Goal: Transaction & Acquisition: Download file/media

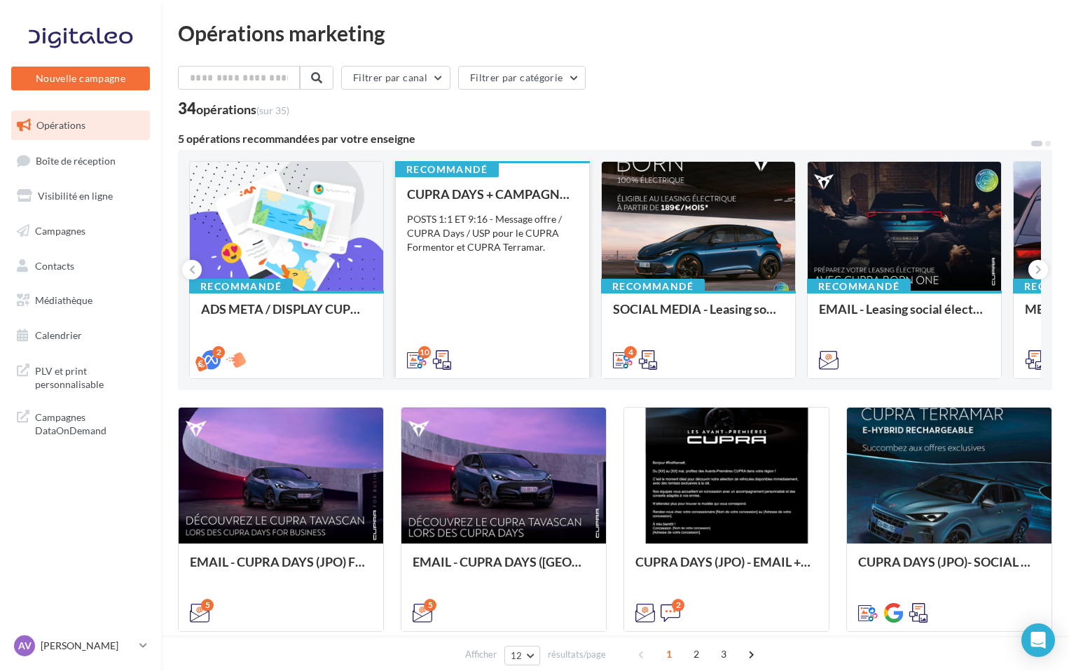
click at [491, 275] on div "CUPRA DAYS + CAMPAGNE SEPT - SOCIAL MEDIA POSTS 1:1 ET 9:16 - Message offre / C…" at bounding box center [492, 276] width 171 height 179
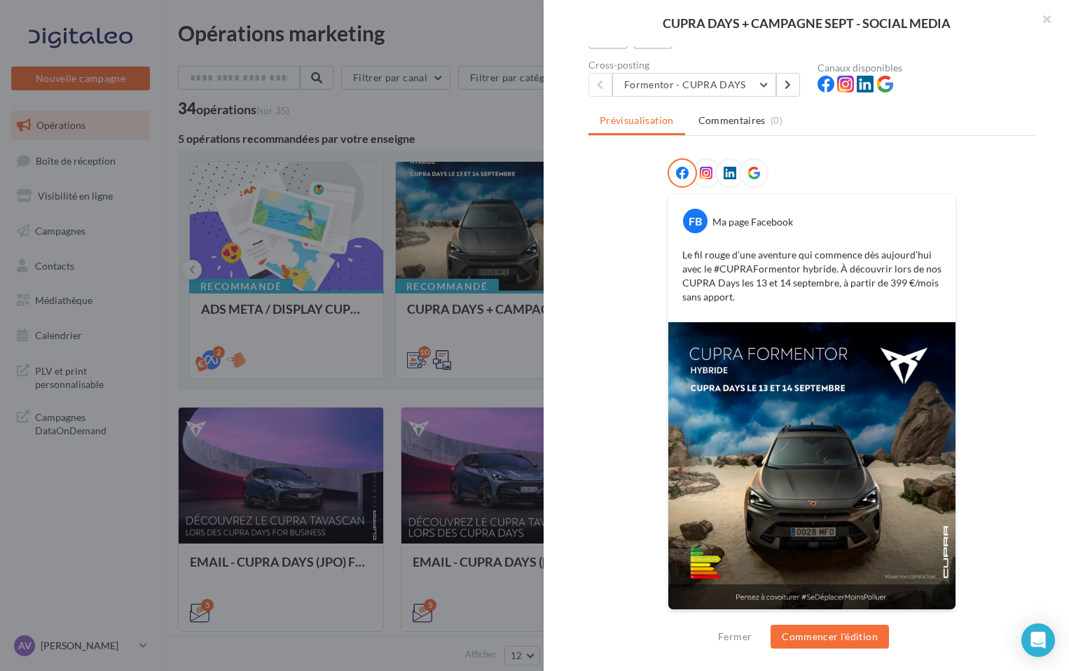
scroll to position [132, 0]
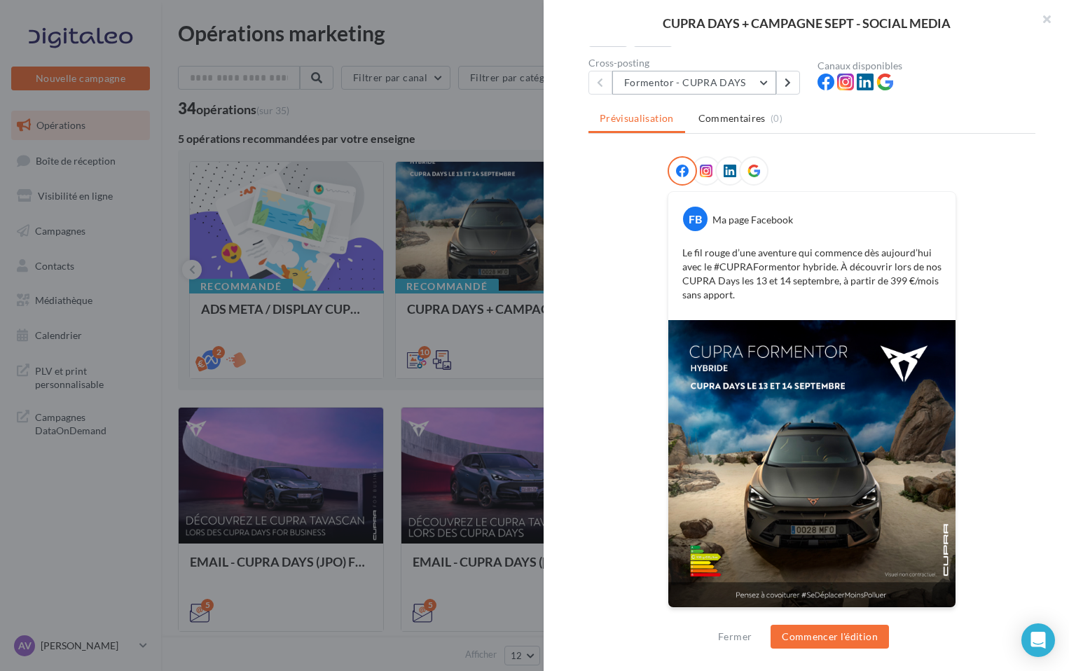
click at [709, 85] on button "Formentor - CUPRA DAYS" at bounding box center [695, 83] width 164 height 24
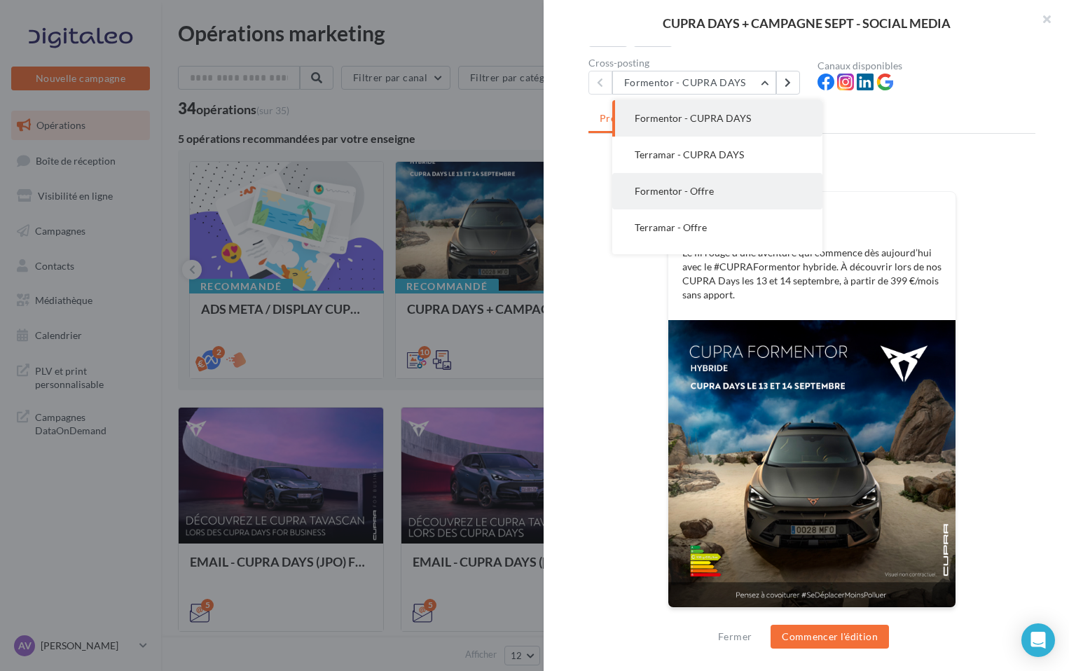
click at [715, 195] on button "Formentor - Offre" at bounding box center [718, 191] width 210 height 36
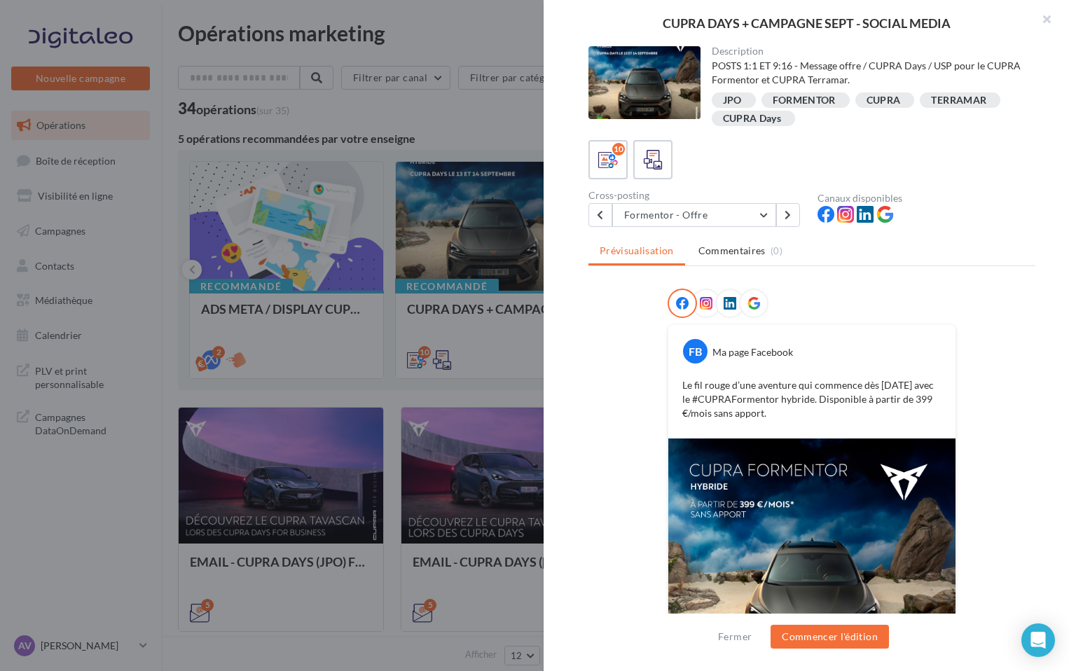
scroll to position [118, 0]
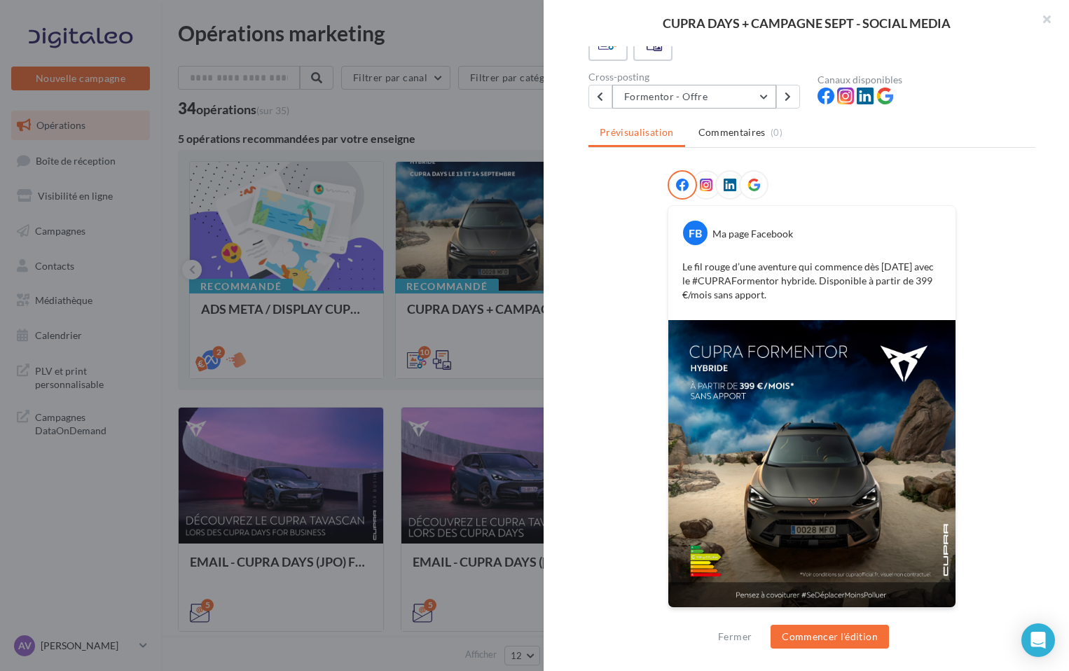
click at [643, 97] on button "Formentor - Offre" at bounding box center [695, 97] width 164 height 24
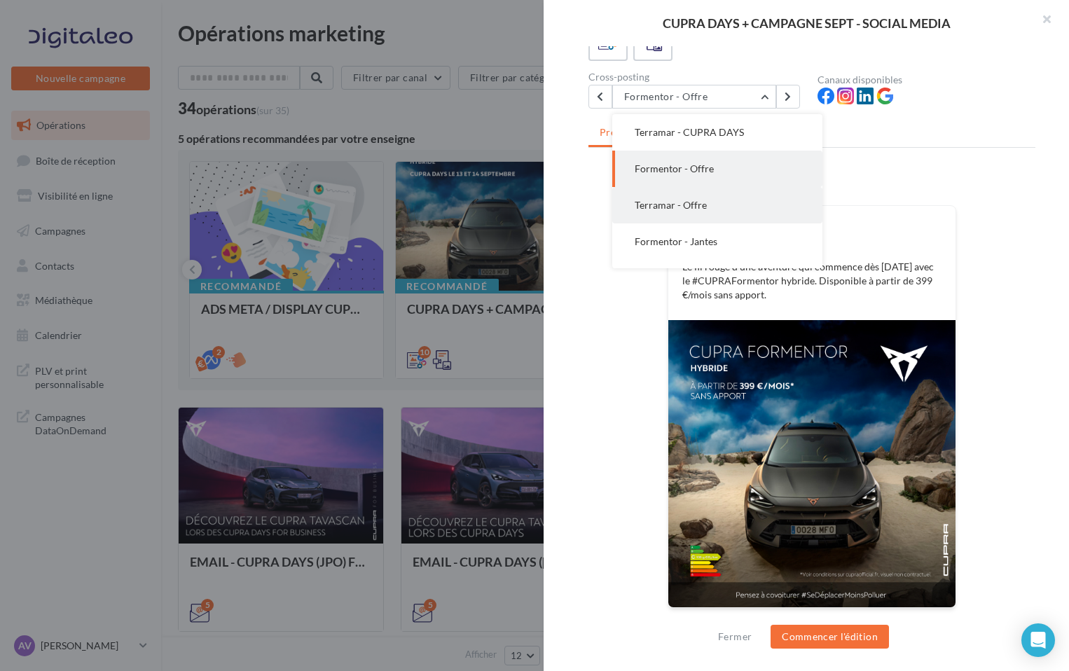
click at [673, 200] on span "Terramar - Offre" at bounding box center [671, 205] width 72 height 12
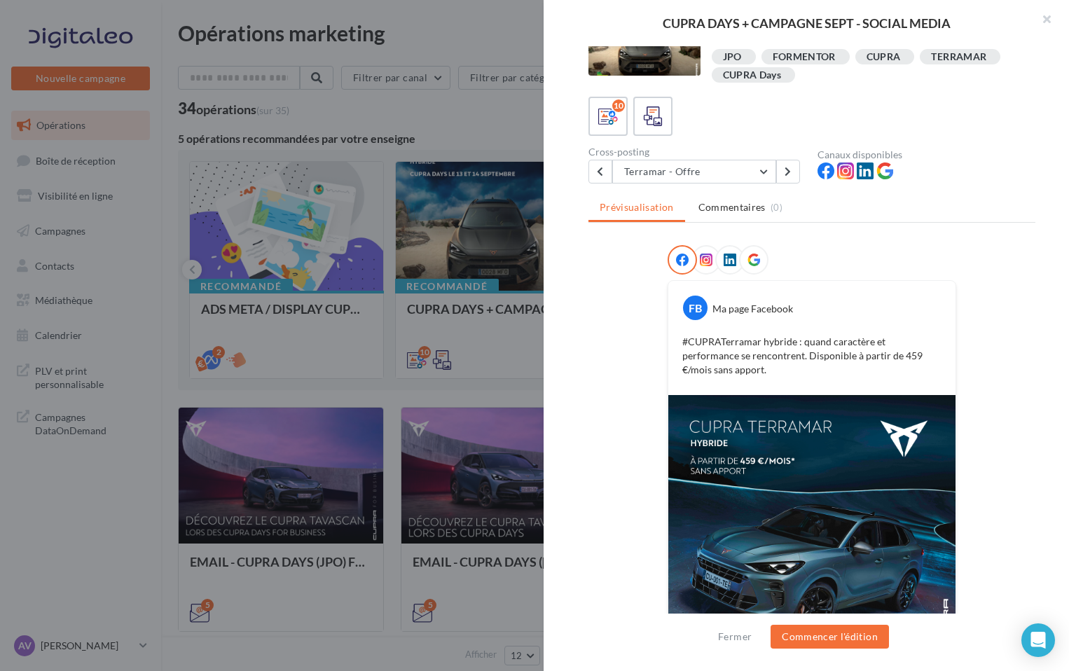
scroll to position [36, 0]
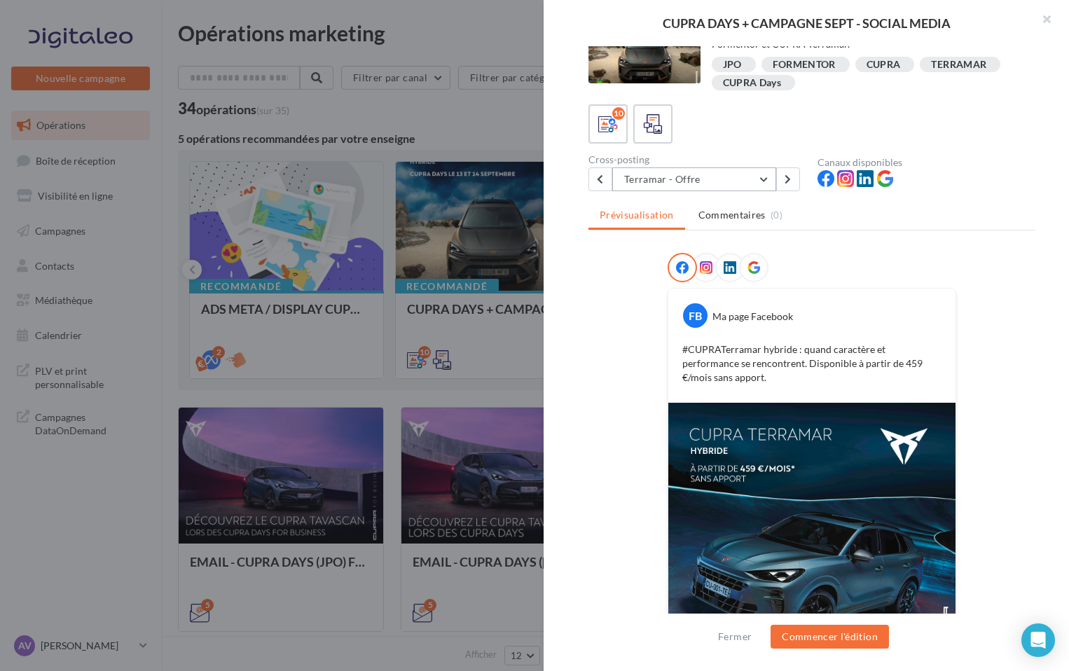
click at [695, 177] on button "Terramar - Offre" at bounding box center [695, 179] width 164 height 24
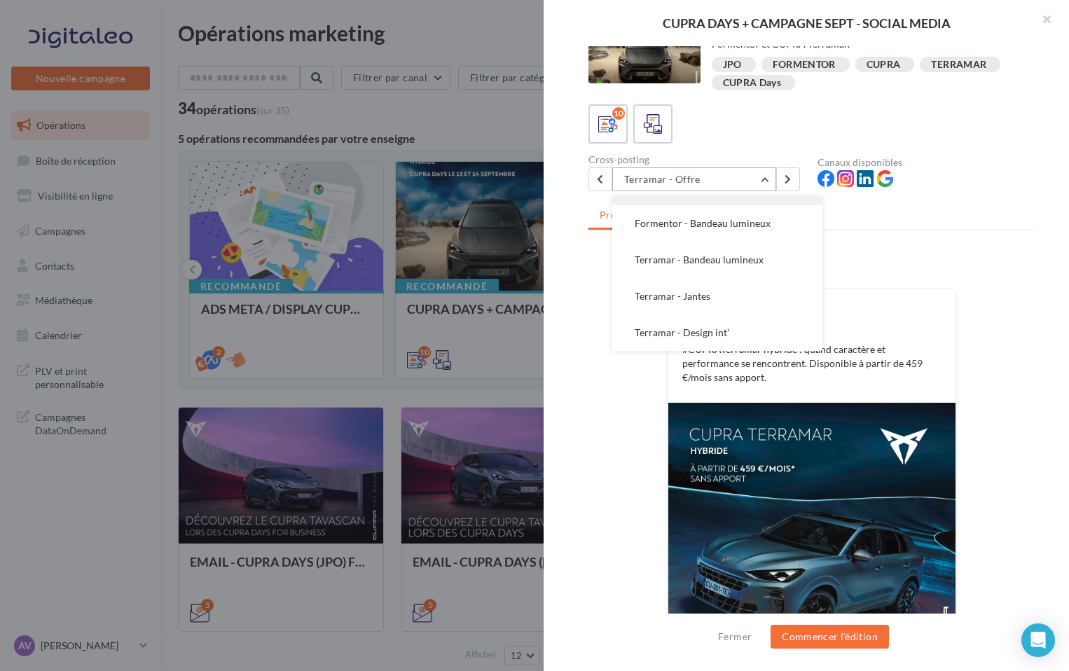
scroll to position [0, 0]
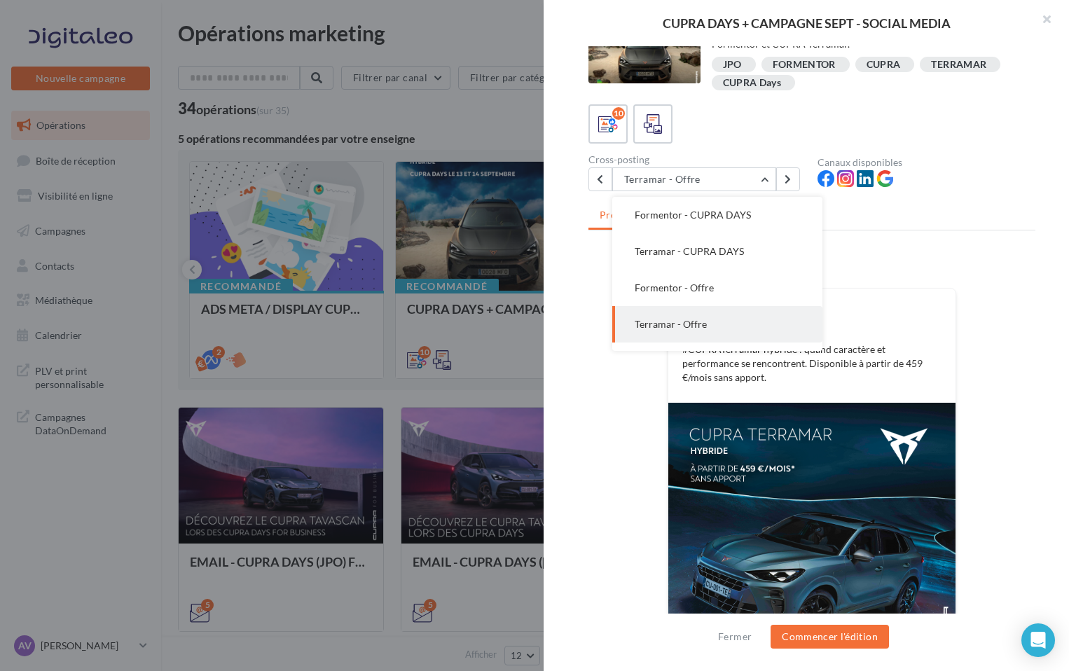
click at [919, 275] on div at bounding box center [812, 270] width 289 height 35
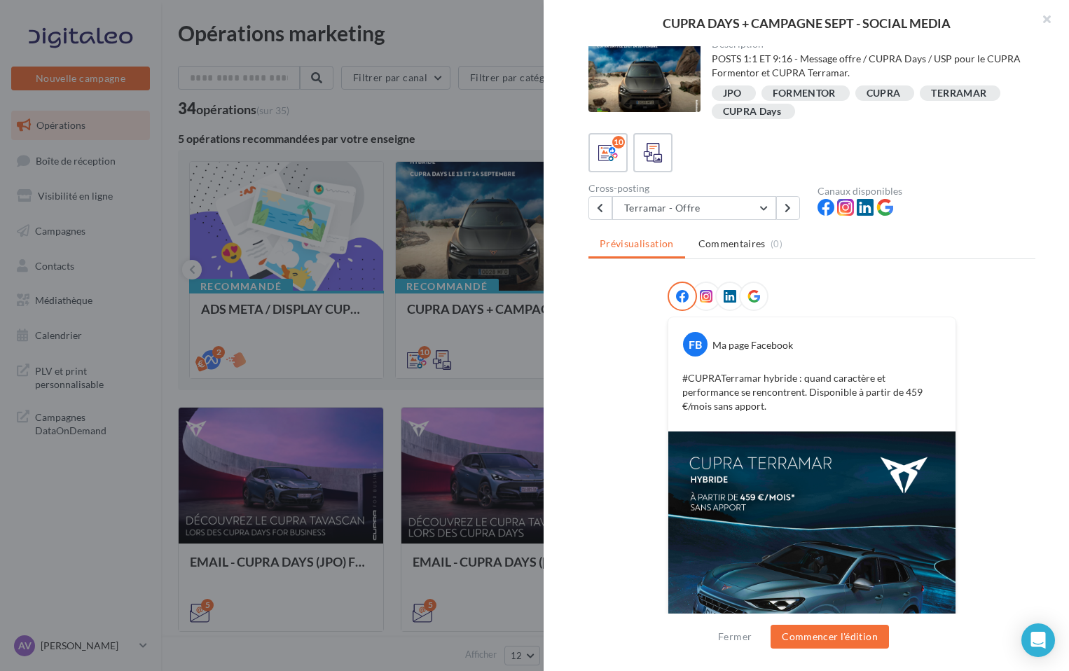
scroll to position [15, 0]
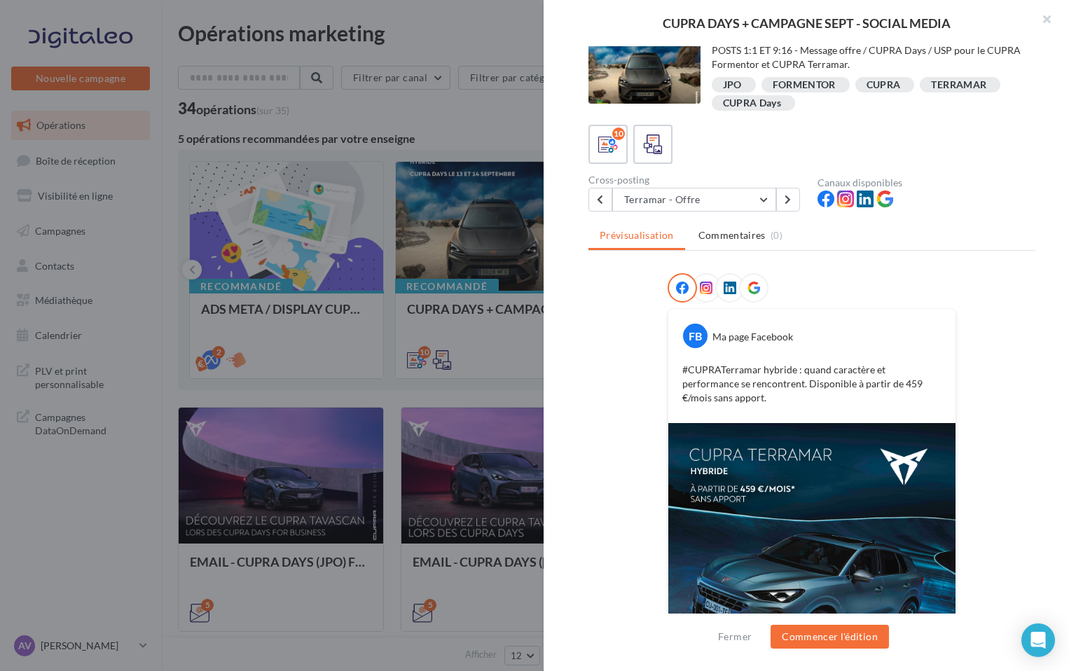
click at [709, 293] on icon at bounding box center [706, 288] width 13 height 13
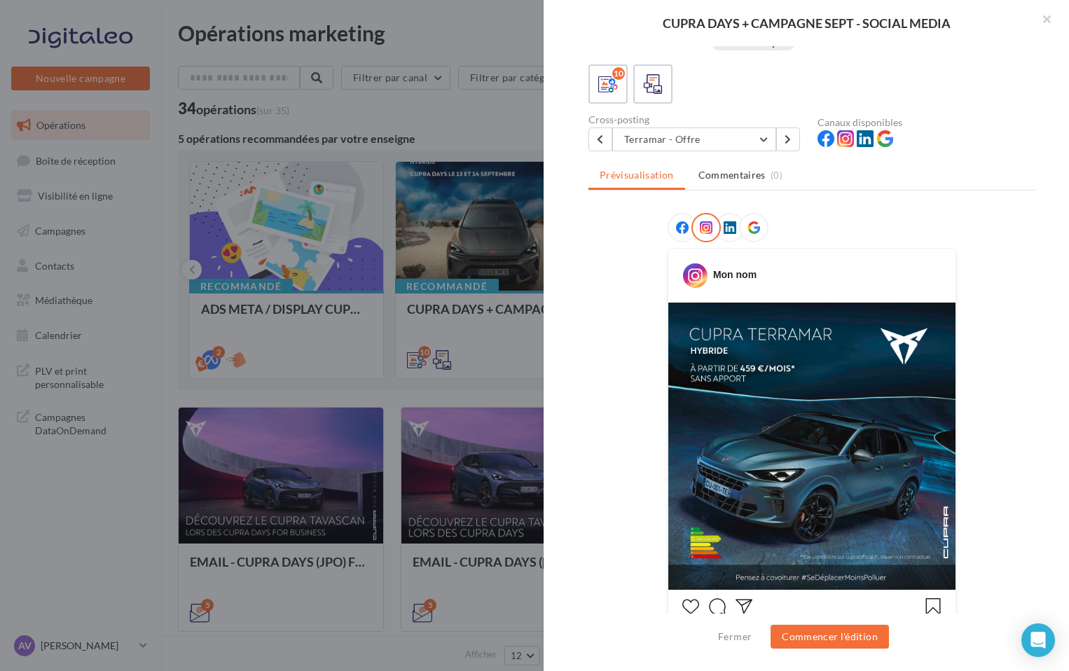
scroll to position [0, 0]
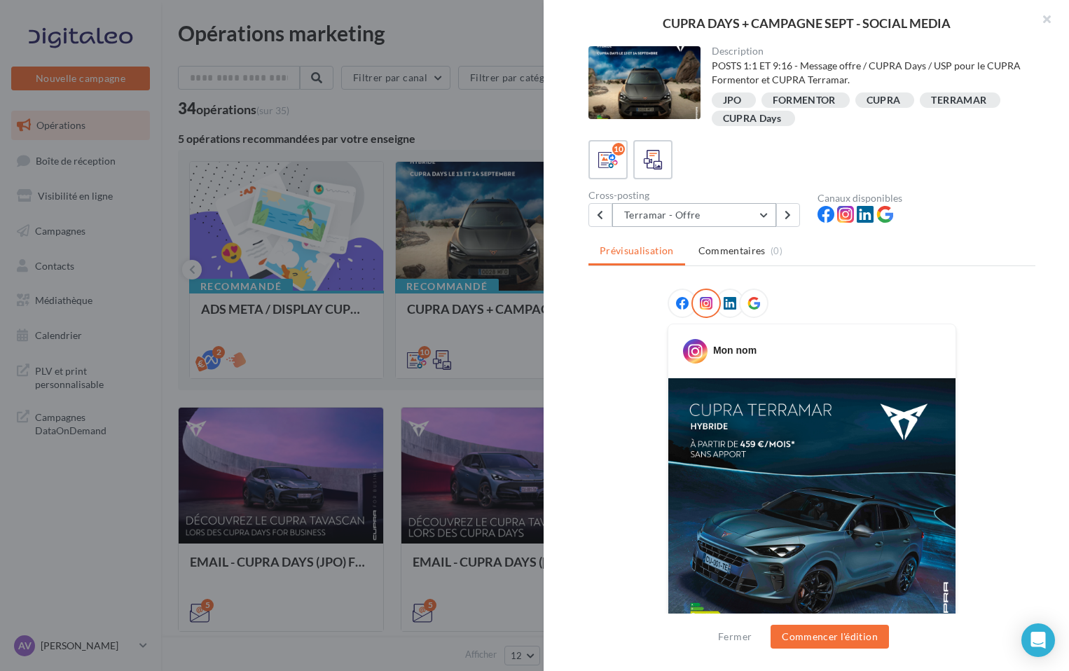
click at [682, 223] on button "Terramar - Offre" at bounding box center [695, 215] width 164 height 24
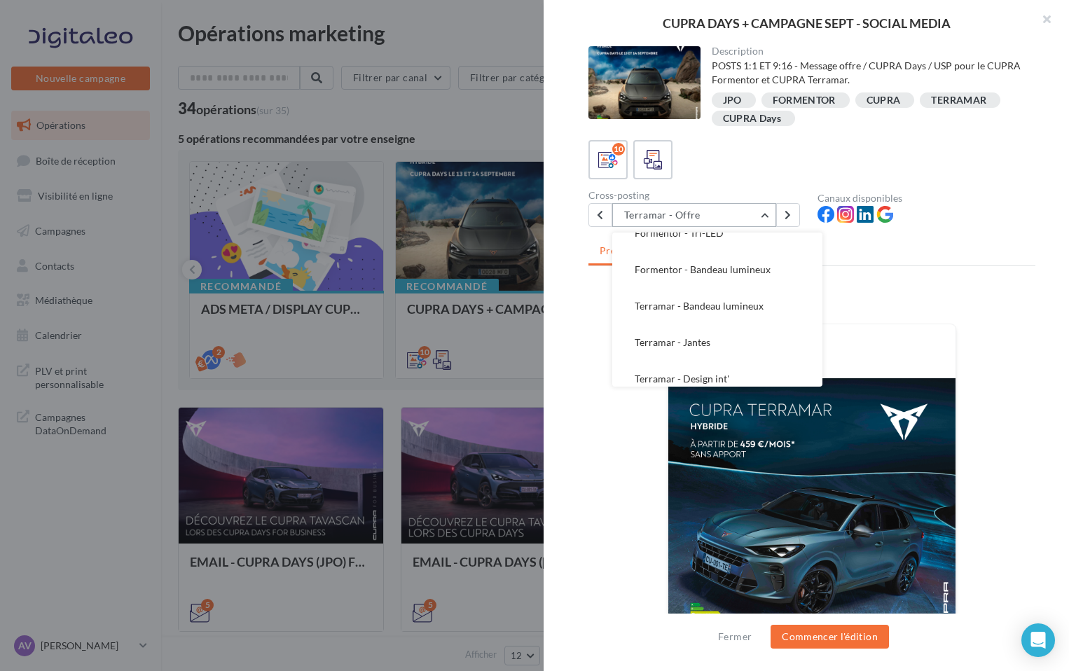
scroll to position [210, 0]
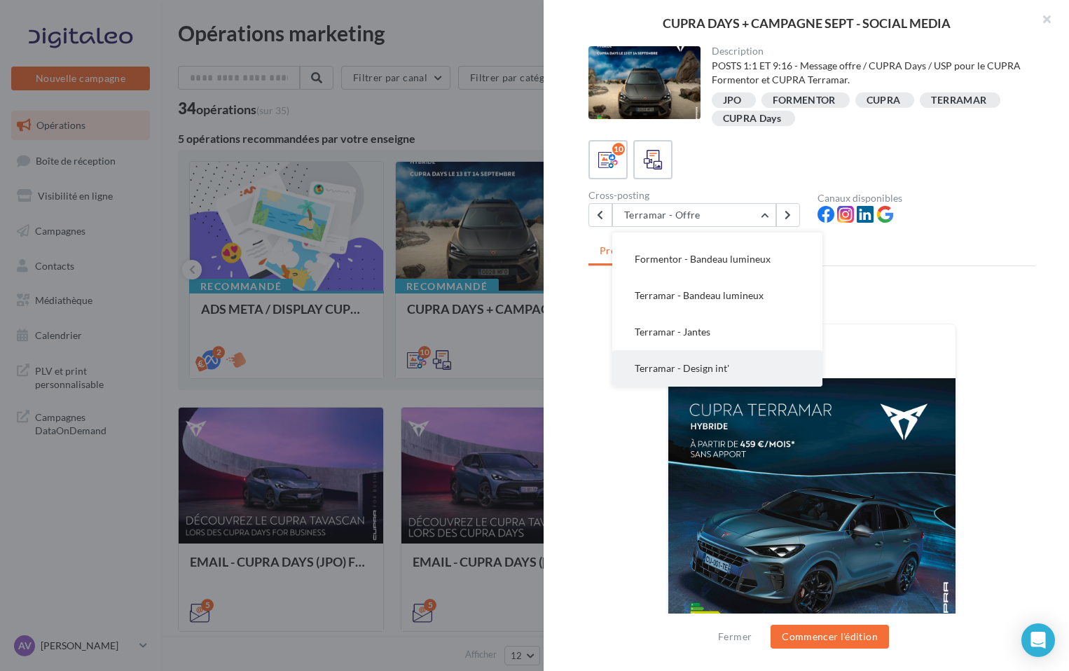
click at [704, 360] on button "Terramar - Design int'" at bounding box center [718, 368] width 210 height 36
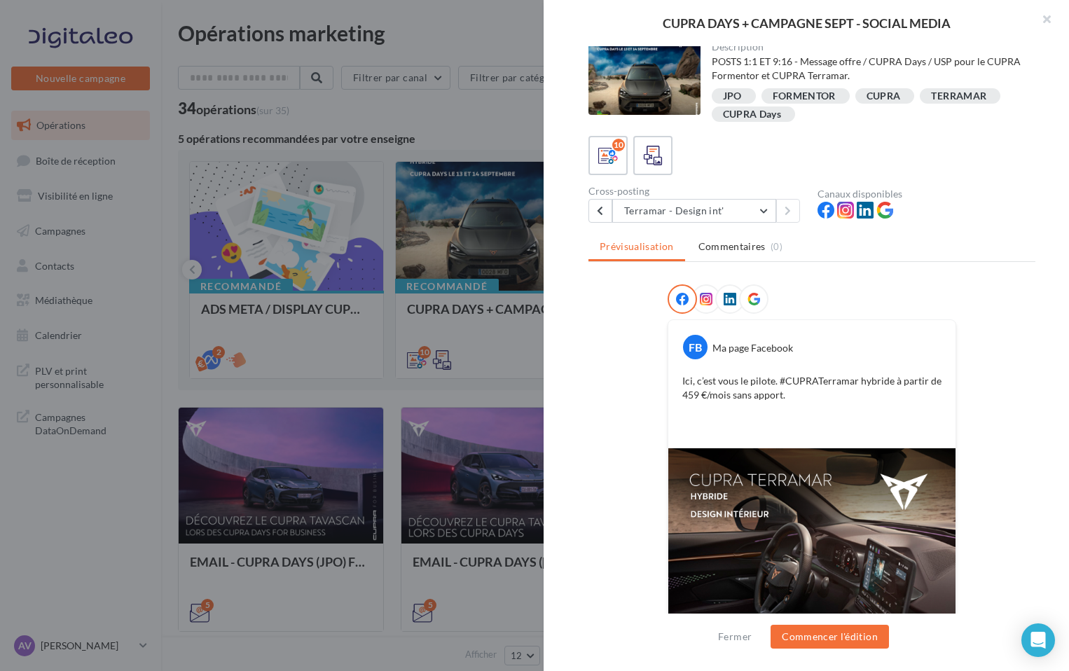
scroll to position [0, 0]
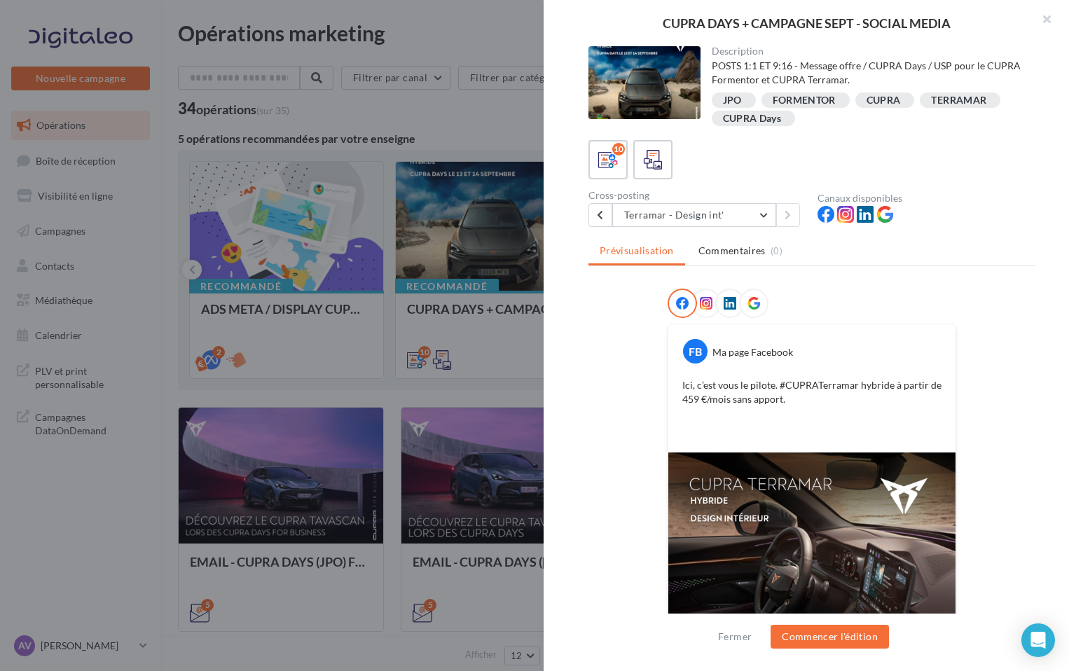
click at [706, 305] on icon at bounding box center [706, 303] width 13 height 13
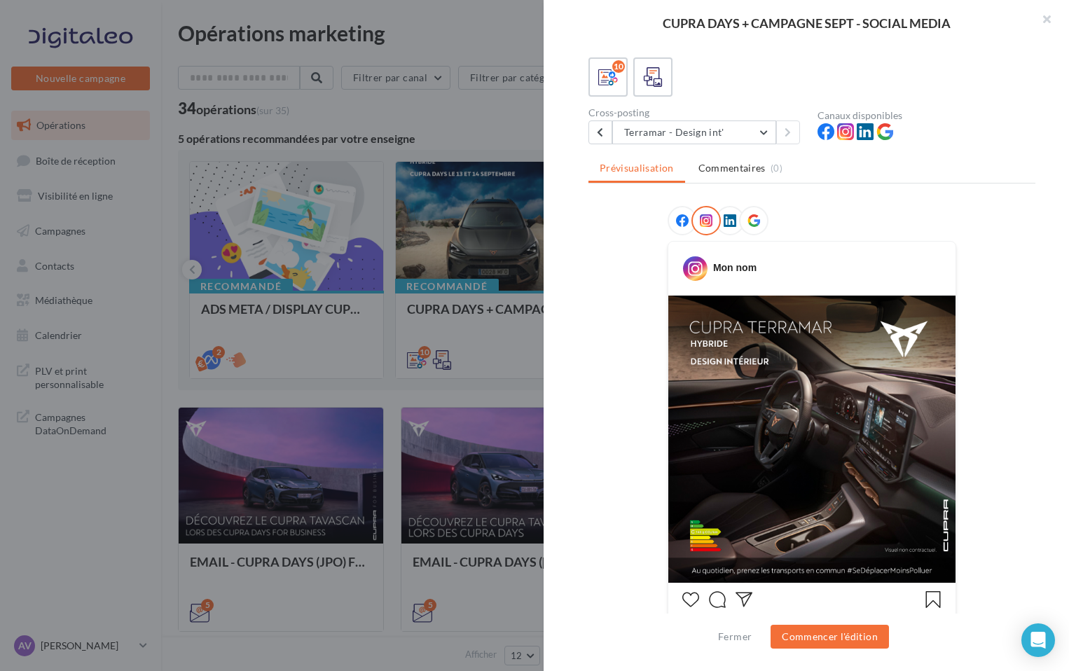
click at [680, 221] on icon at bounding box center [682, 220] width 13 height 13
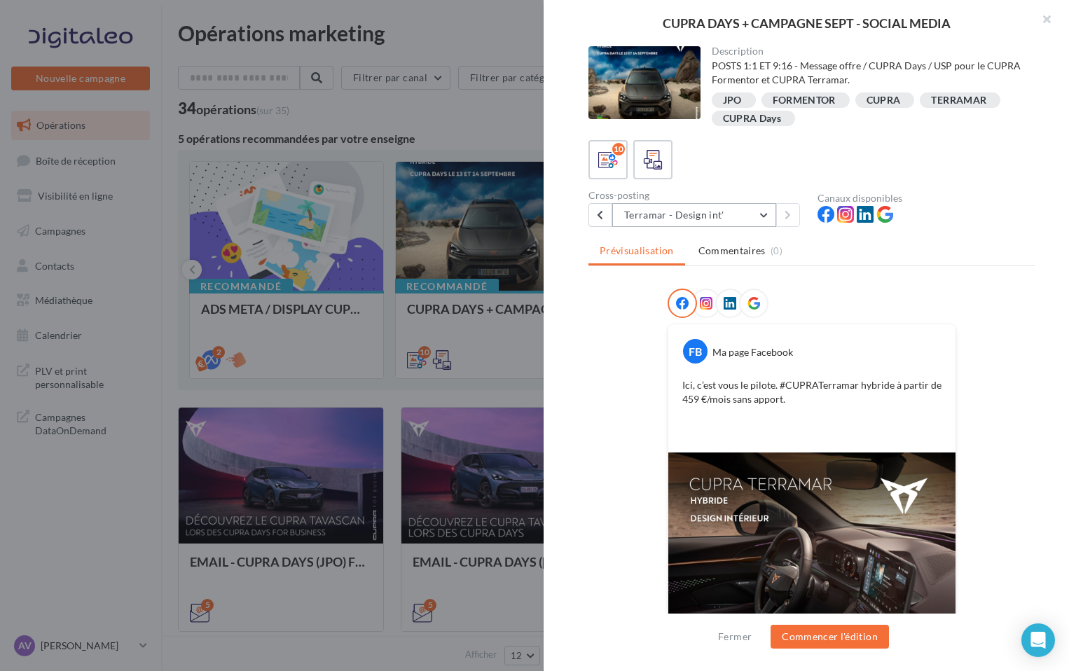
click at [657, 220] on button "Terramar - Design int'" at bounding box center [695, 215] width 164 height 24
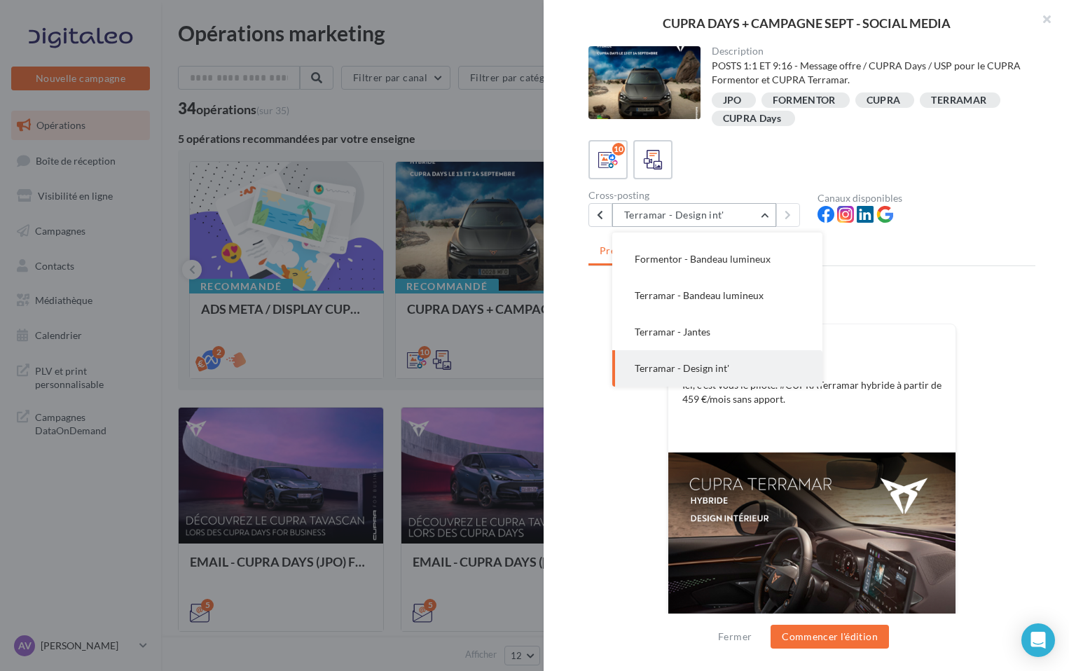
scroll to position [210, 0]
click at [851, 216] on icon at bounding box center [845, 214] width 17 height 17
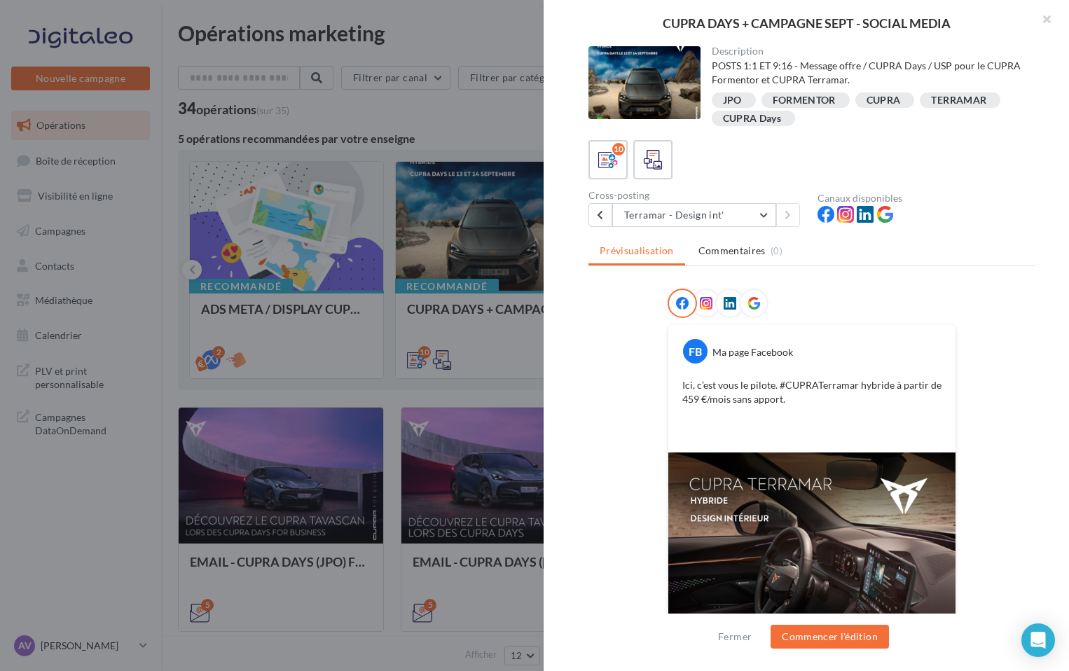
click at [849, 216] on icon at bounding box center [845, 214] width 17 height 17
click at [664, 161] on div at bounding box center [654, 160] width 26 height 26
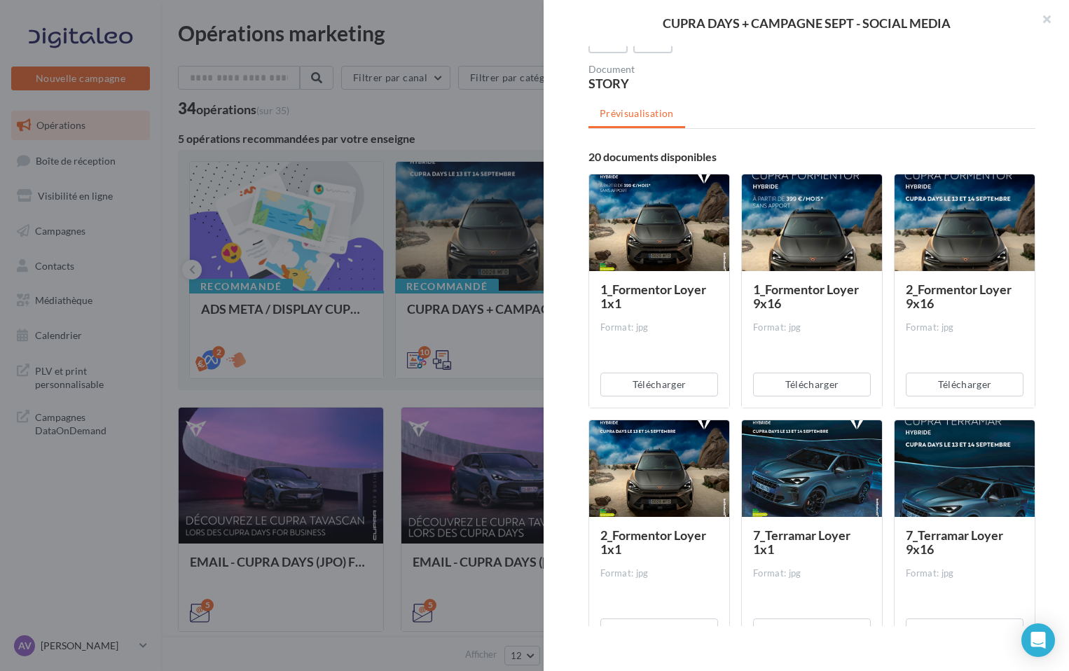
scroll to position [145, 0]
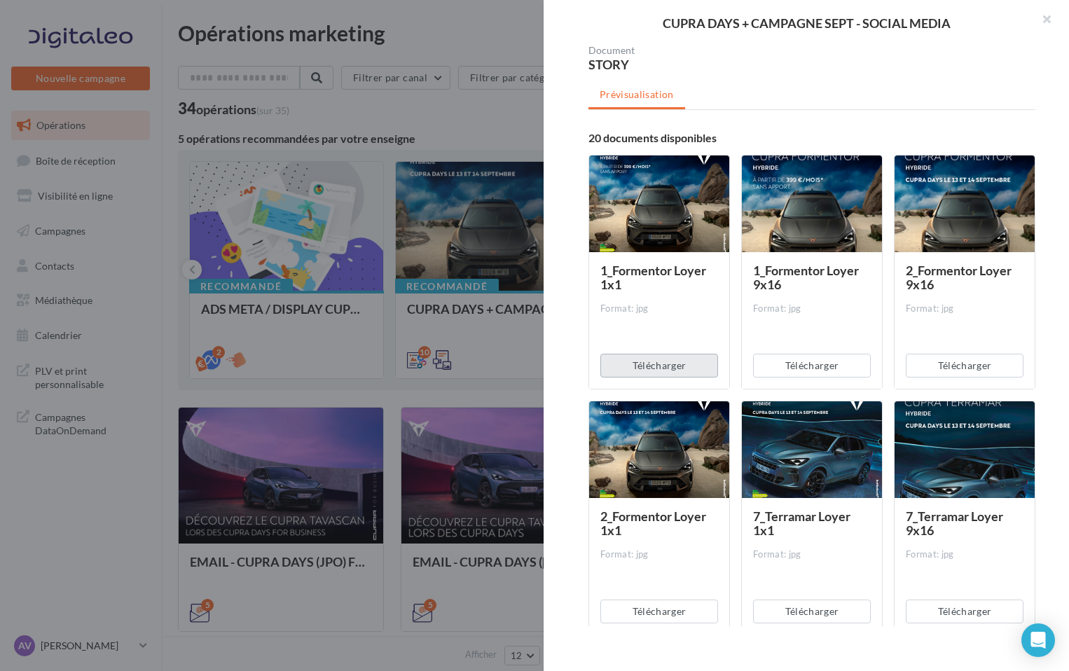
click at [656, 376] on button "Télécharger" at bounding box center [660, 366] width 118 height 24
click at [793, 366] on button "Télécharger" at bounding box center [812, 366] width 118 height 24
click at [926, 367] on button "Télécharger" at bounding box center [965, 366] width 118 height 24
click at [886, 366] on div "1_Formentor Loyer 9x16 Format: jpg Télécharger" at bounding box center [817, 272] width 153 height 235
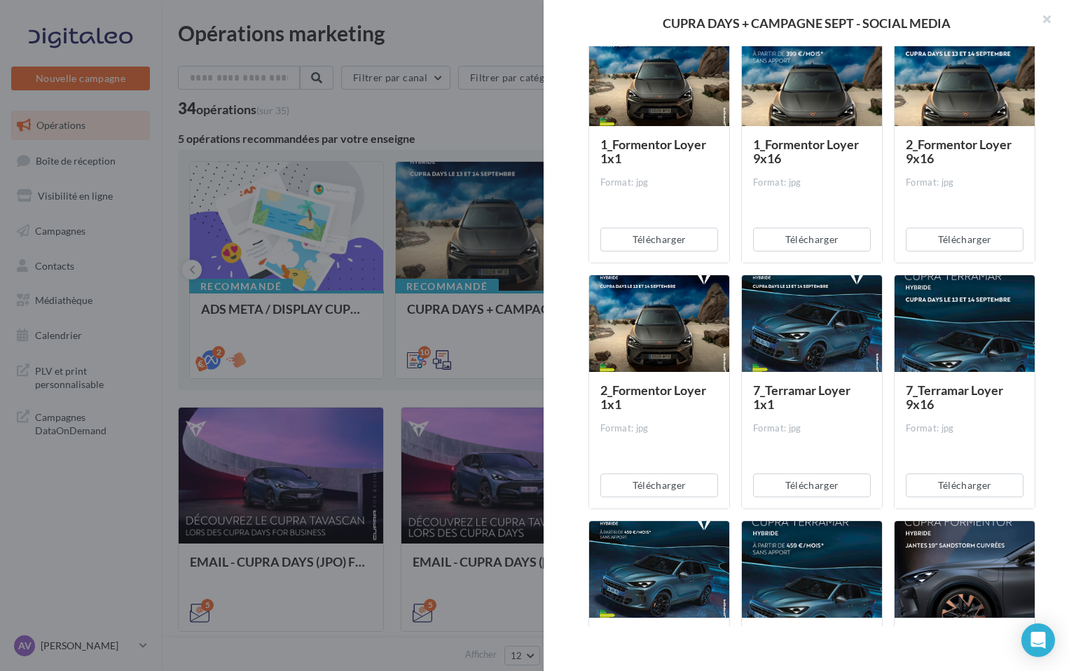
scroll to position [294, 0]
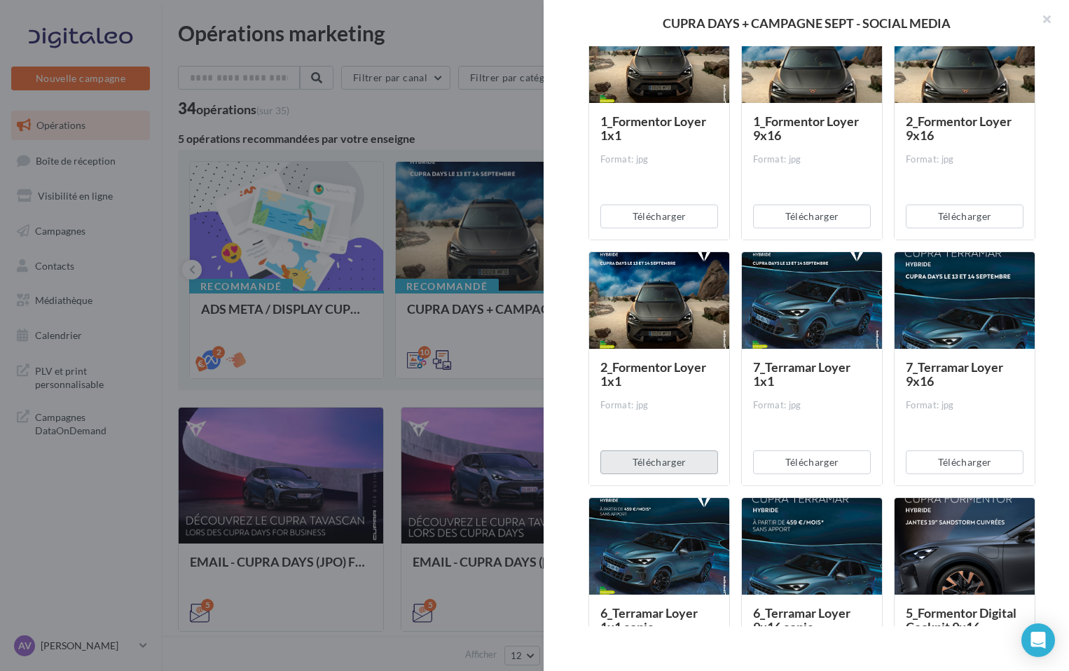
click at [685, 458] on button "Télécharger" at bounding box center [660, 463] width 118 height 24
click at [819, 460] on button "Télécharger" at bounding box center [812, 463] width 118 height 24
click at [951, 457] on button "Télécharger" at bounding box center [965, 463] width 118 height 24
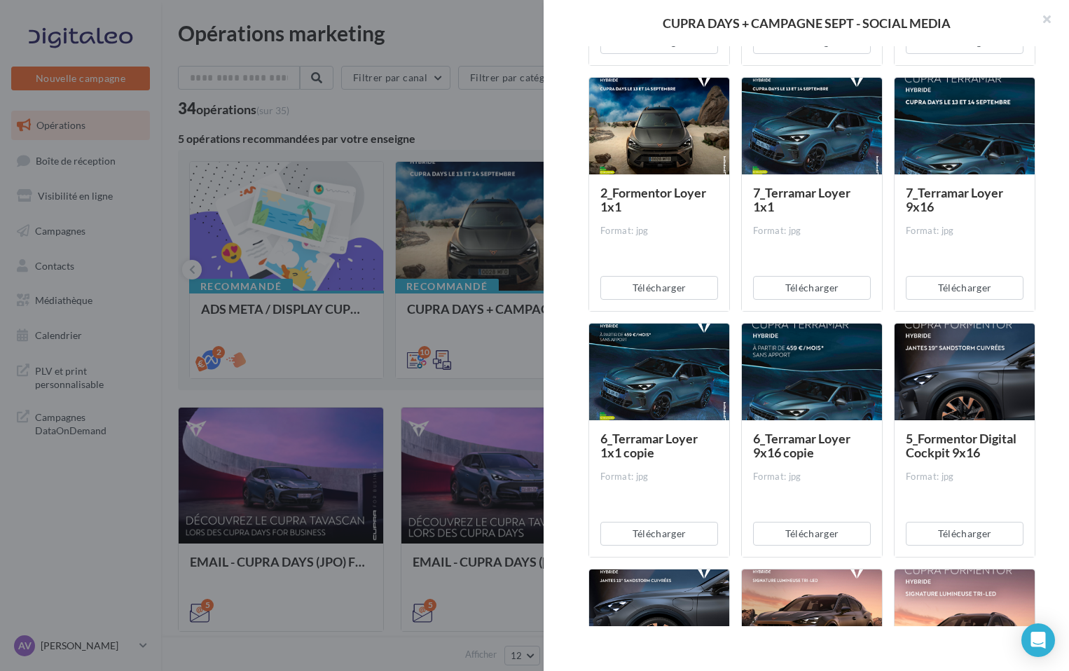
scroll to position [475, 0]
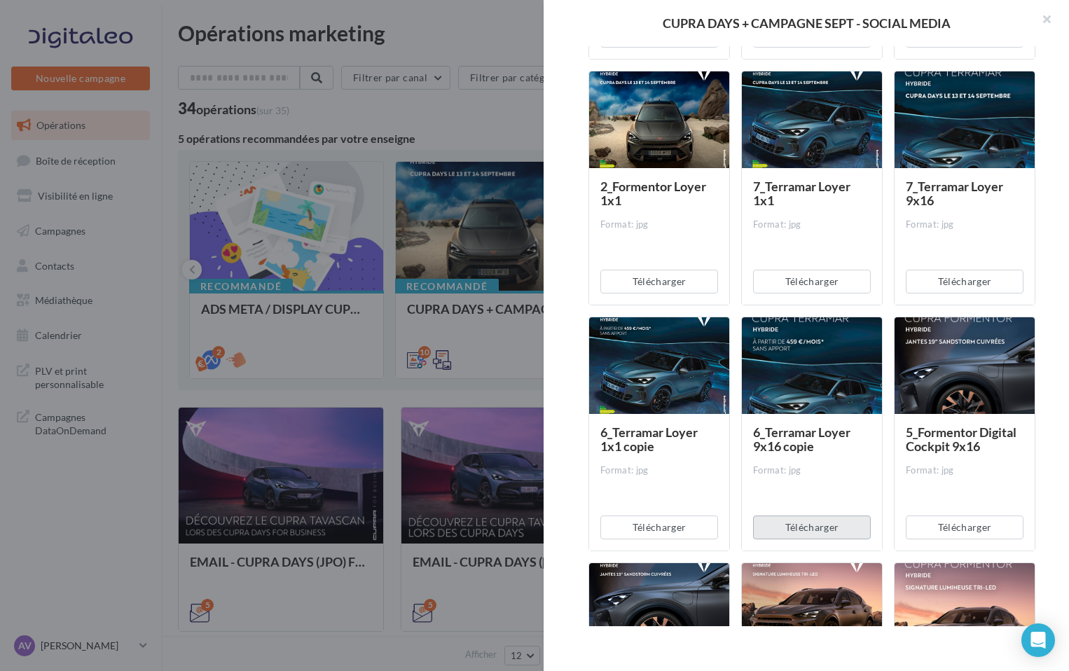
click at [821, 532] on button "Télécharger" at bounding box center [812, 528] width 118 height 24
click at [632, 536] on button "Télécharger" at bounding box center [660, 528] width 118 height 24
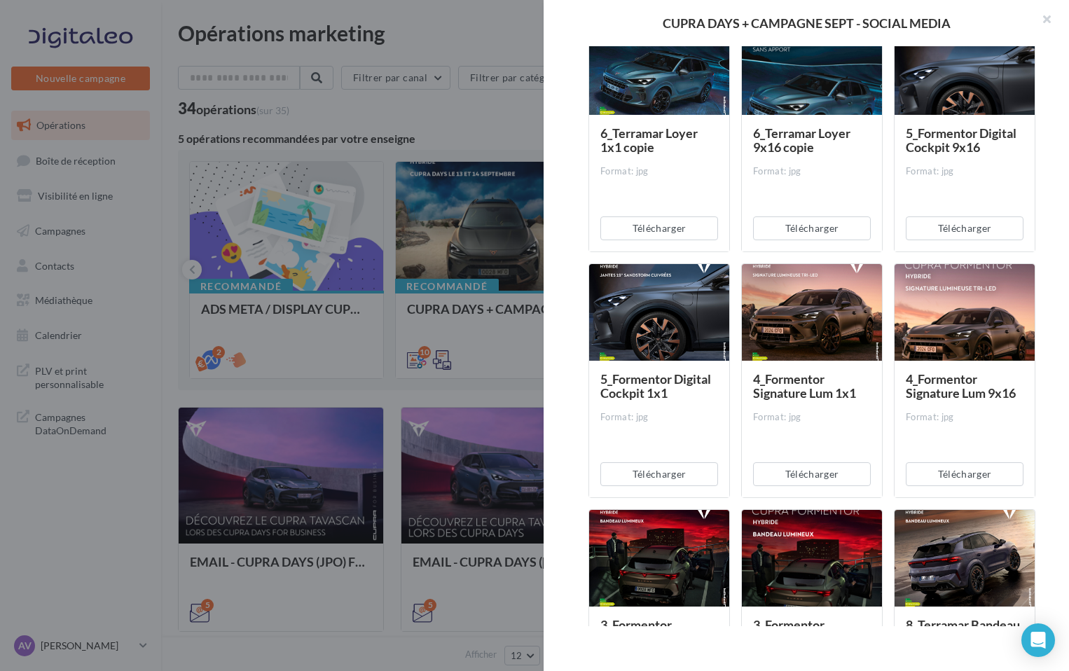
scroll to position [729, 0]
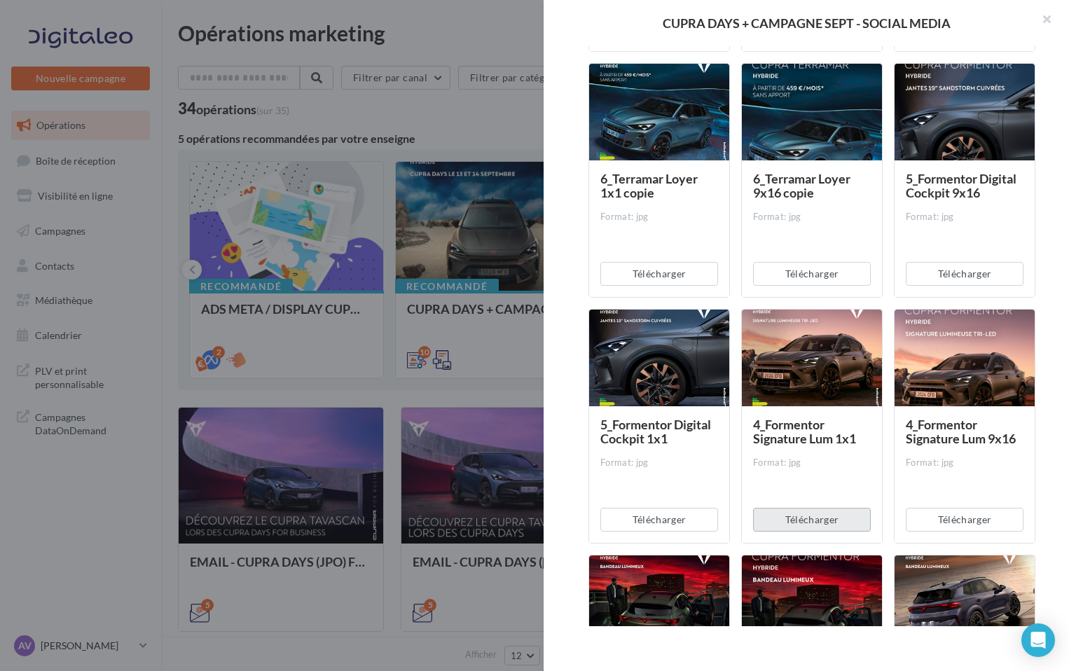
click at [830, 530] on button "Télécharger" at bounding box center [812, 520] width 118 height 24
click at [947, 524] on button "Télécharger" at bounding box center [965, 520] width 118 height 24
click at [643, 521] on button "Télécharger" at bounding box center [660, 520] width 118 height 24
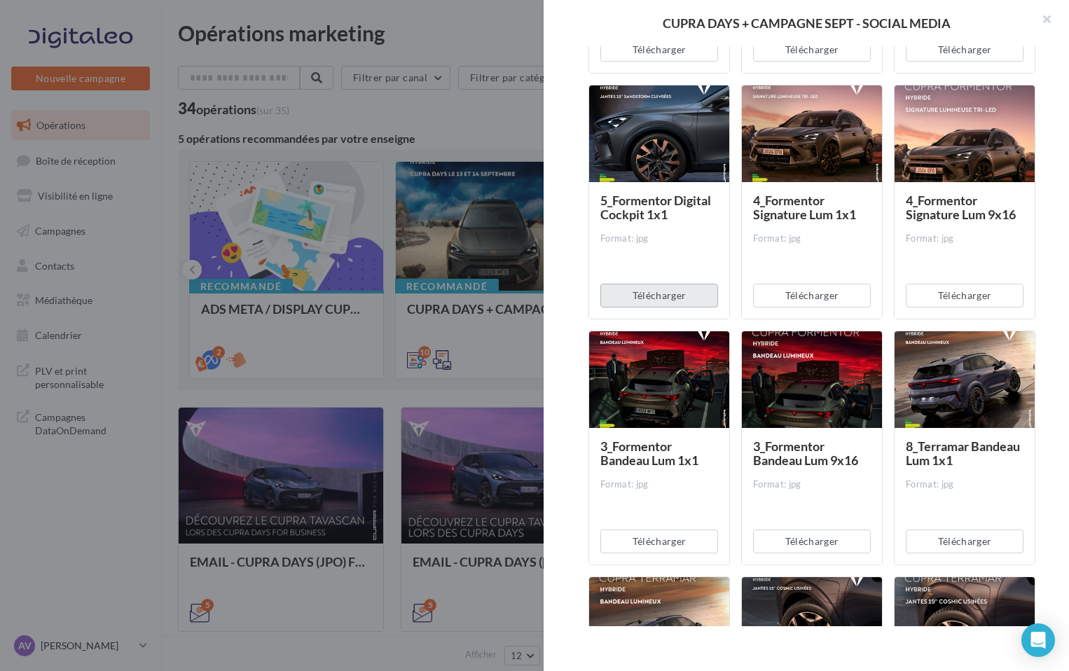
scroll to position [983, 0]
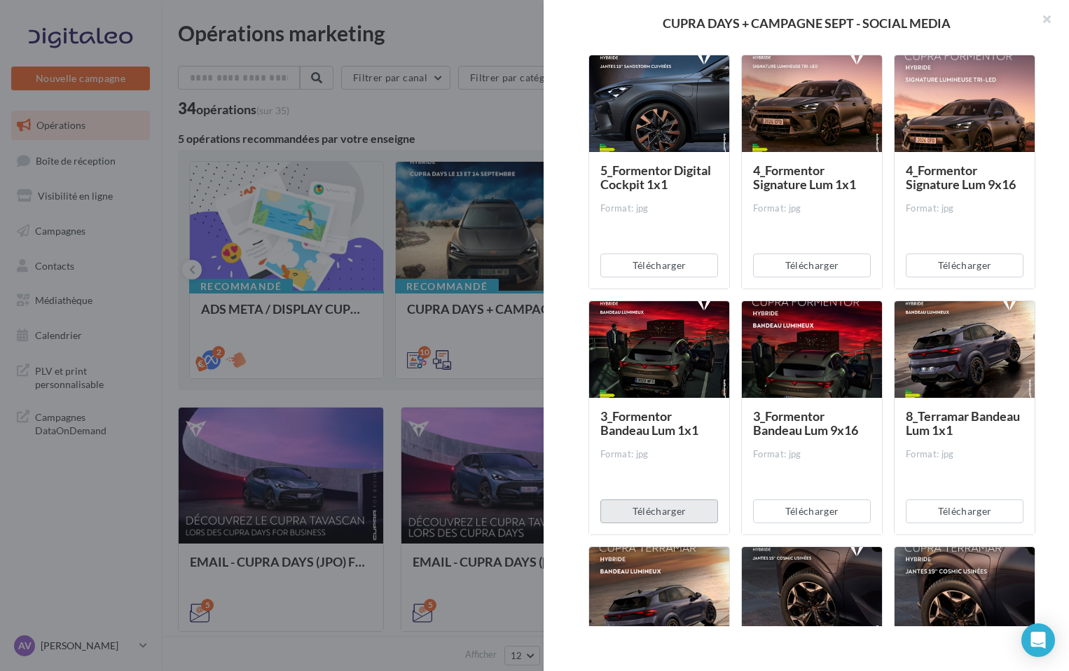
click at [667, 512] on button "Télécharger" at bounding box center [660, 512] width 118 height 24
click at [791, 509] on button "Télécharger" at bounding box center [812, 512] width 118 height 24
click at [954, 509] on button "Télécharger" at bounding box center [965, 512] width 118 height 24
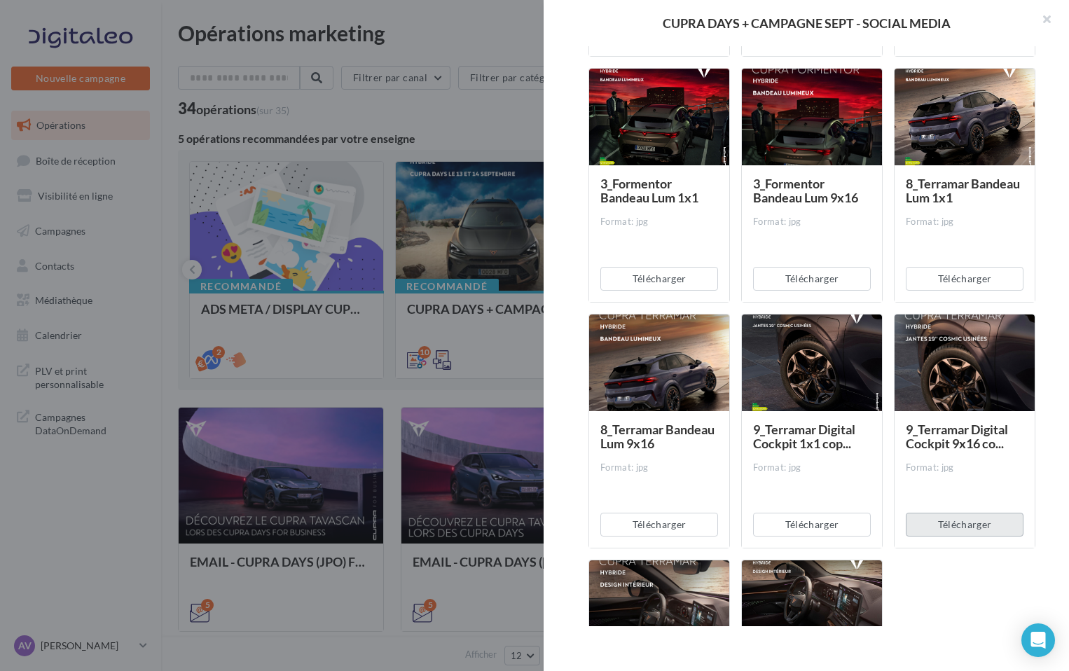
scroll to position [1229, 0]
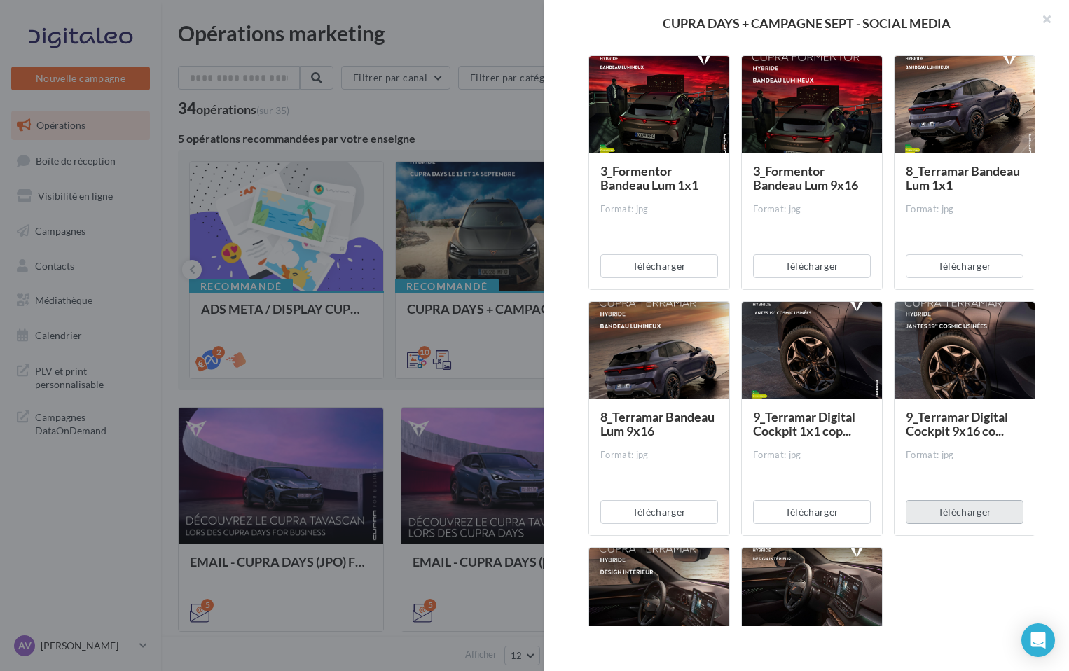
click at [952, 506] on button "Télécharger" at bounding box center [965, 512] width 118 height 24
click at [830, 507] on button "Télécharger" at bounding box center [812, 512] width 118 height 24
click at [613, 526] on div "Télécharger" at bounding box center [659, 512] width 140 height 46
click at [631, 512] on button "Télécharger" at bounding box center [660, 512] width 118 height 24
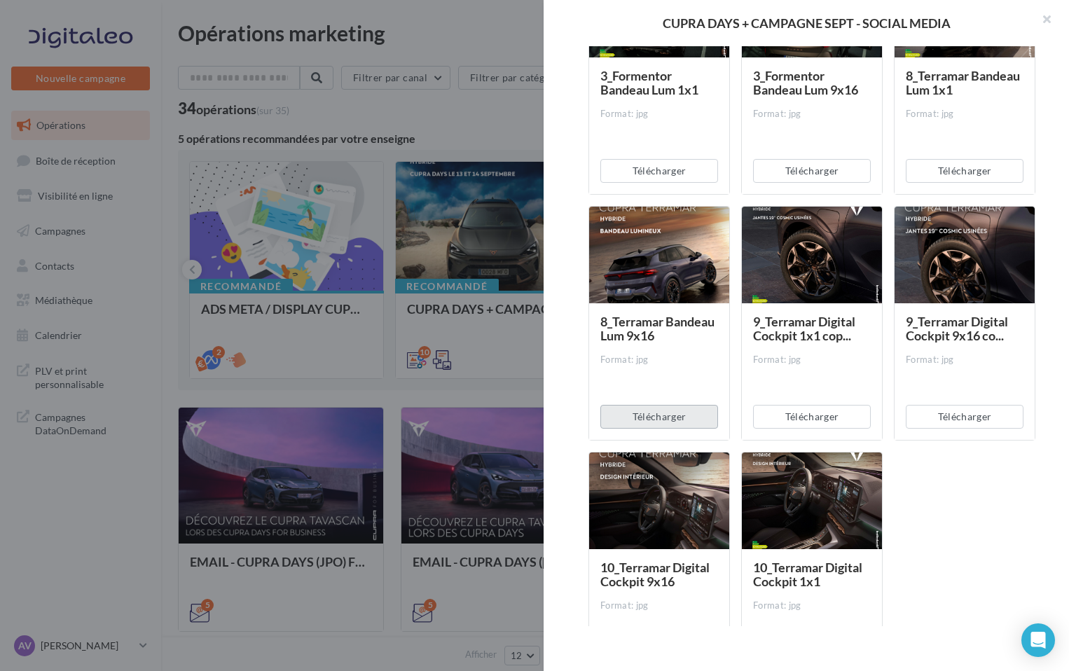
scroll to position [1407, 0]
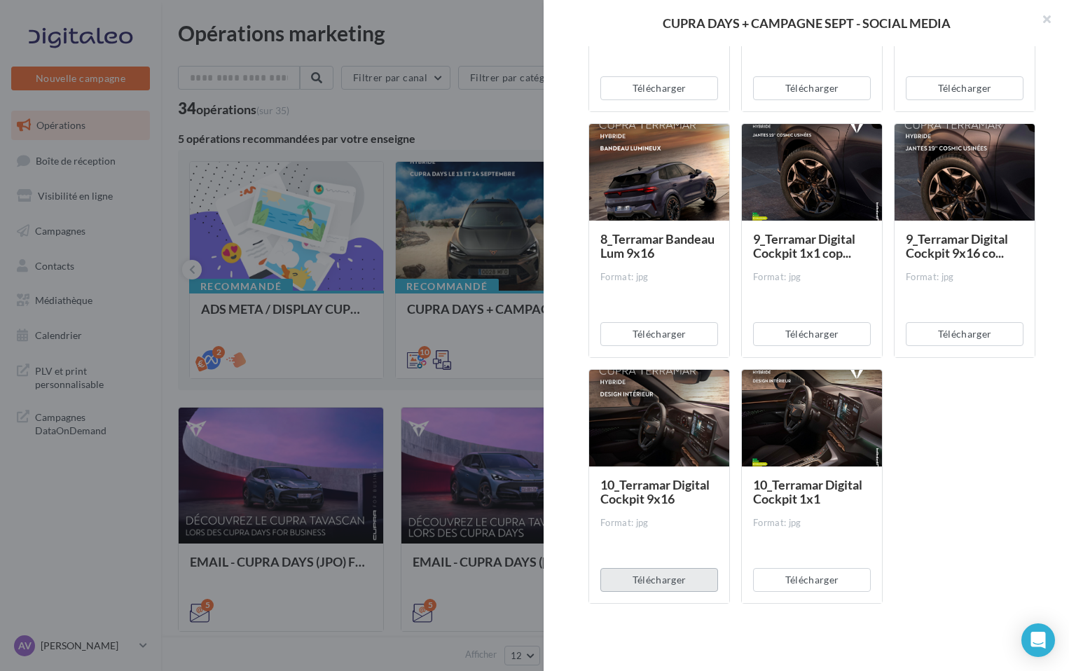
click at [672, 575] on button "Télécharger" at bounding box center [660, 580] width 118 height 24
click at [796, 577] on button "Télécharger" at bounding box center [812, 580] width 118 height 24
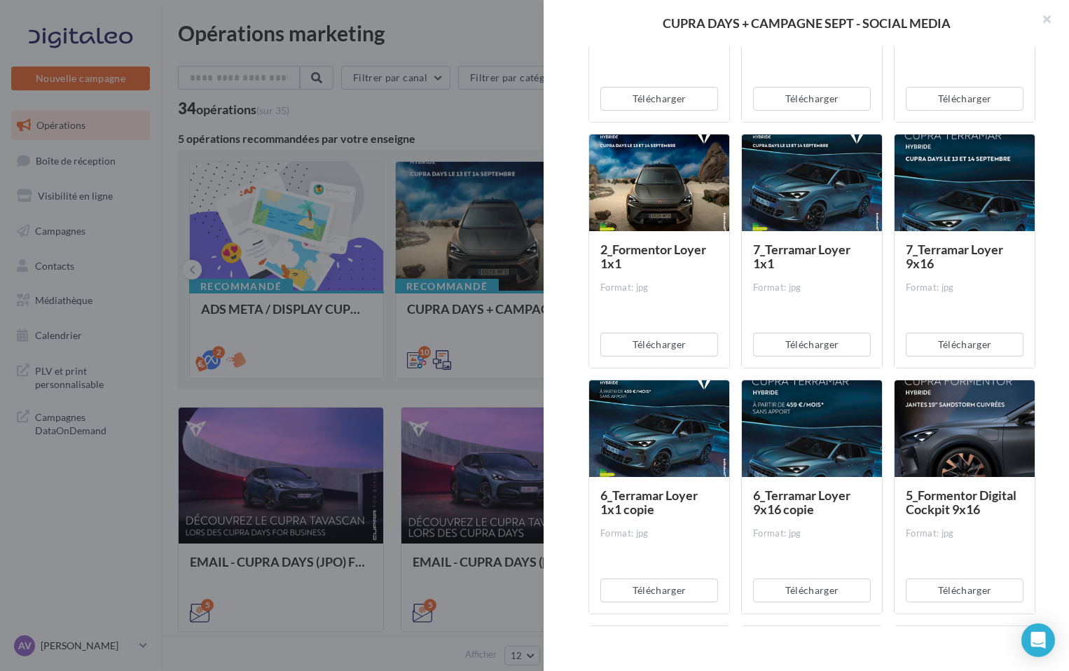
scroll to position [123, 0]
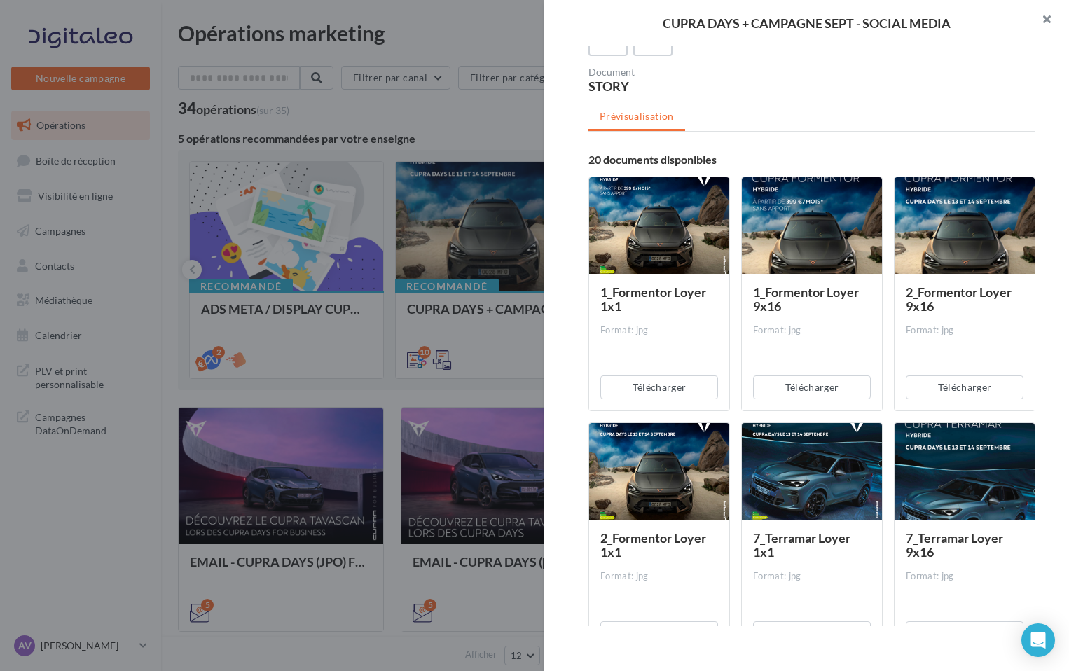
click at [1053, 15] on button "button" at bounding box center [1041, 21] width 56 height 42
